Goal: Check status: Check status

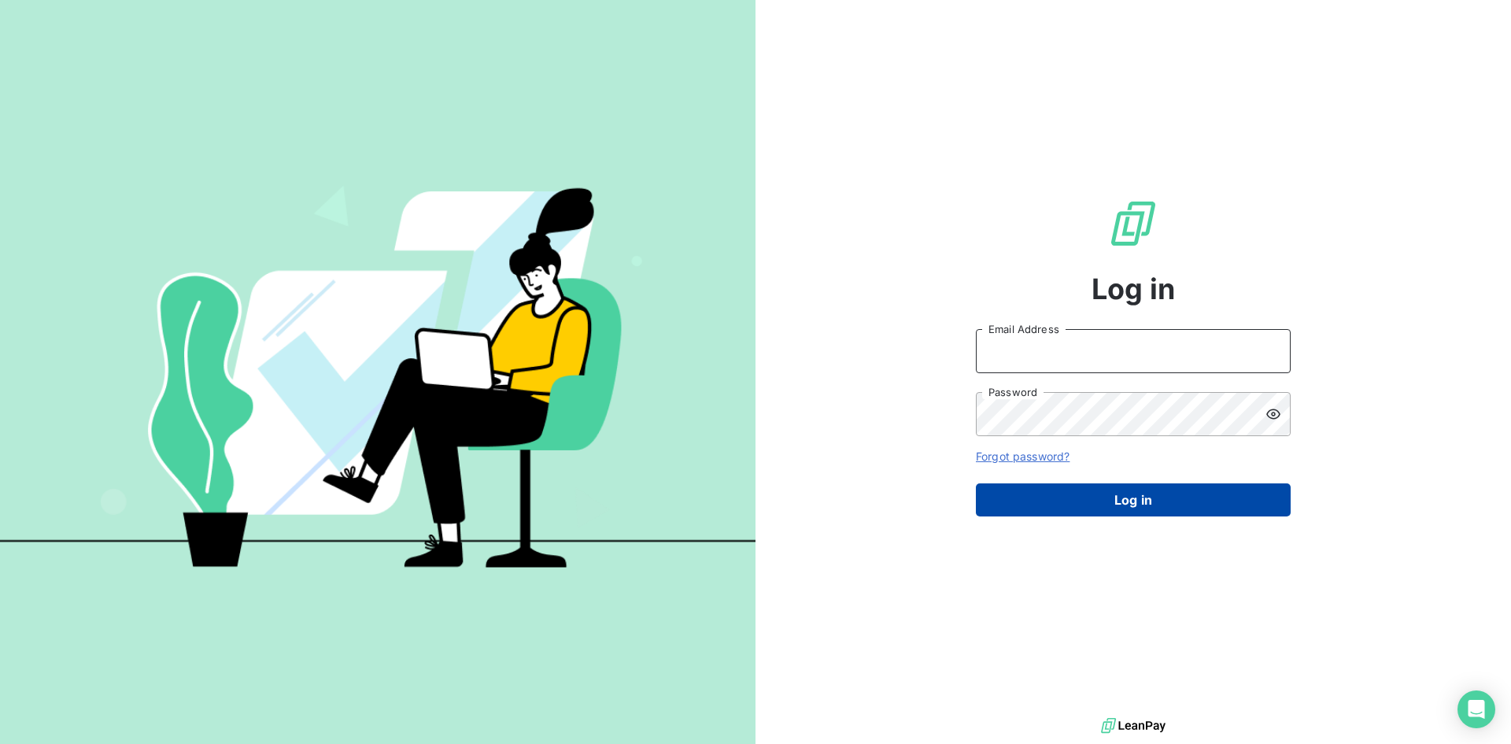
type input "[PERSON_NAME][EMAIL_ADDRESS][DOMAIN_NAME]"
click at [1106, 501] on button "Log in" at bounding box center [1133, 499] width 315 height 33
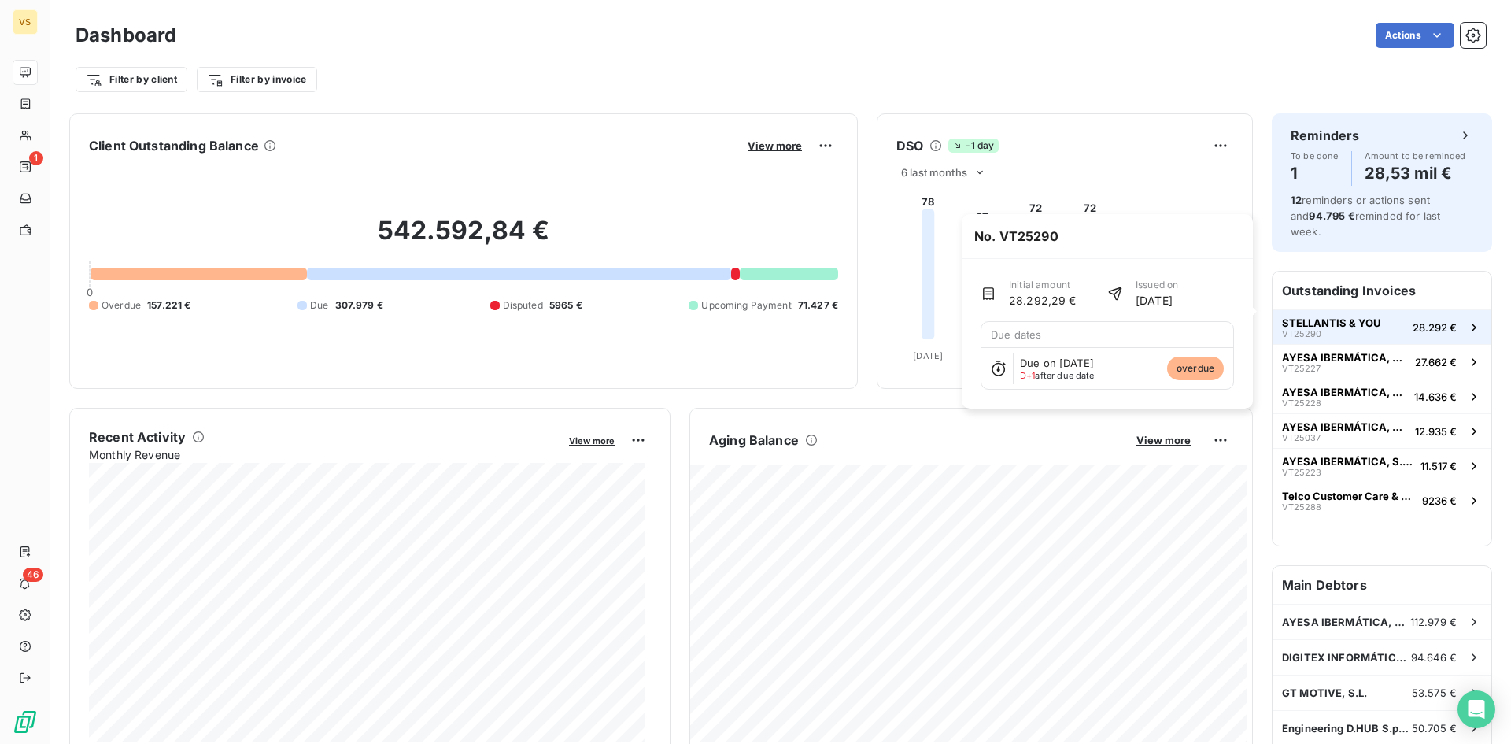
click at [1314, 309] on button "STELLANTIS & YOU VT25290 28.292 €" at bounding box center [1382, 326] width 219 height 35
